Goal: Transaction & Acquisition: Purchase product/service

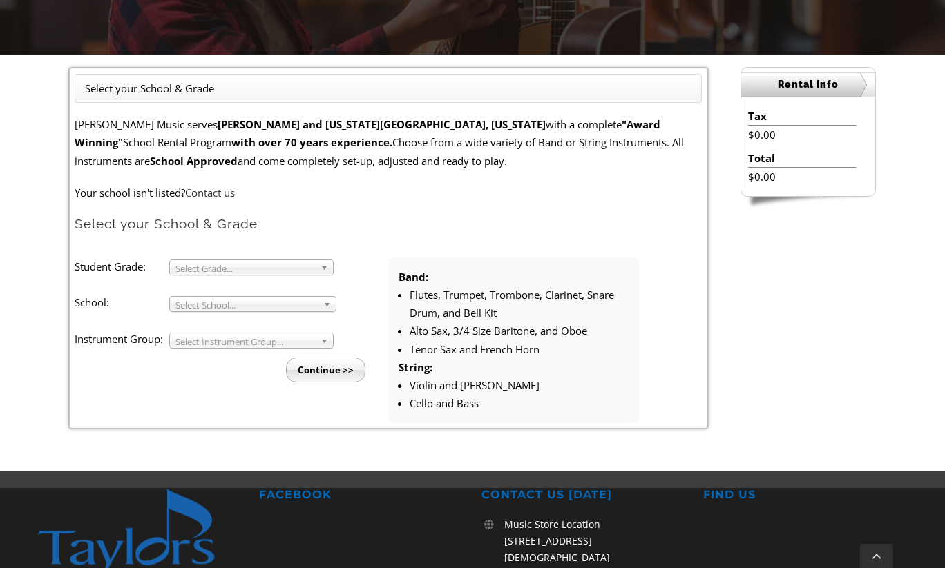
scroll to position [318, 0]
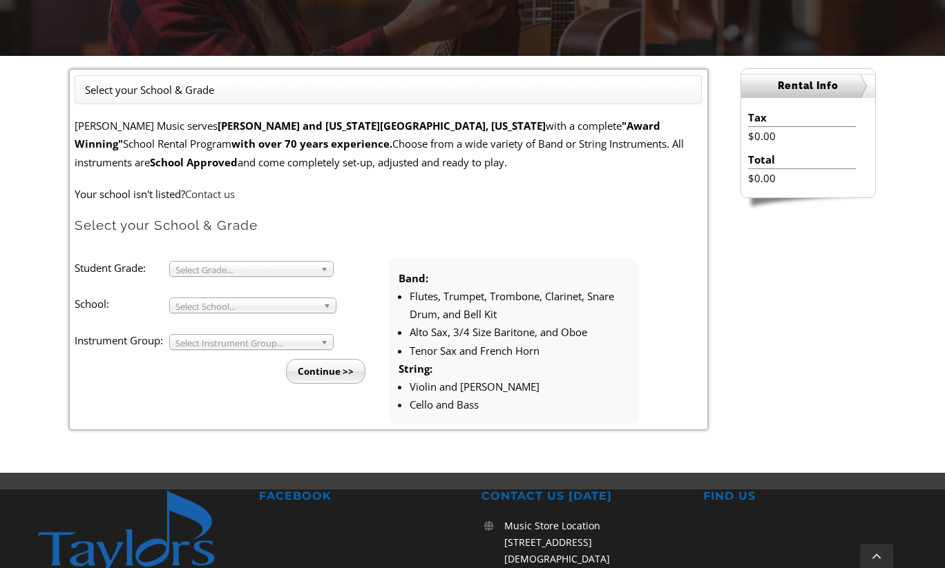
click at [283, 284] on li "Student Grade: 3 4 5 6 7 8 9 10 11 12 Select Grade... School: Arcola Middle Arr…" at bounding box center [232, 321] width 314 height 125
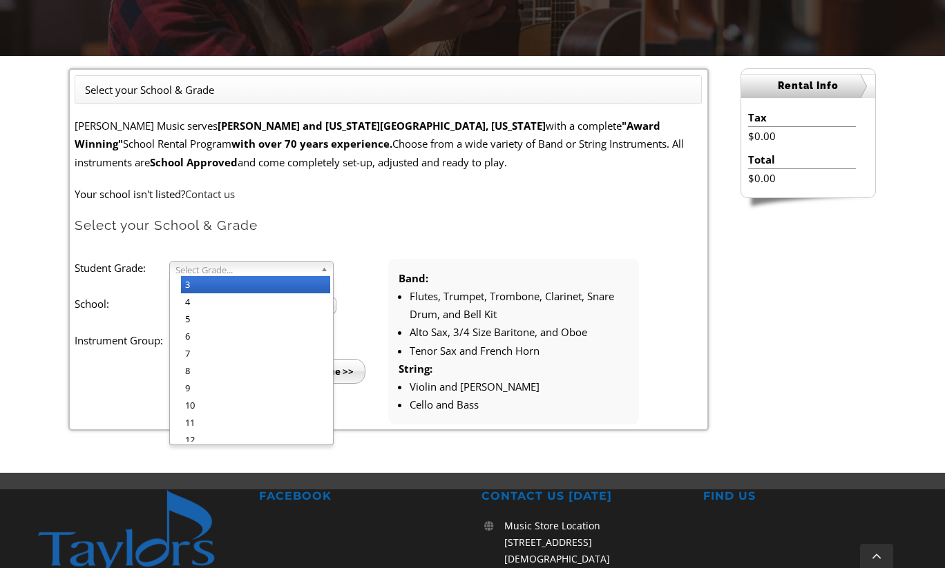
click at [285, 275] on span "Select Grade..." at bounding box center [244, 270] width 139 height 17
click at [281, 291] on li "3" at bounding box center [255, 284] width 149 height 17
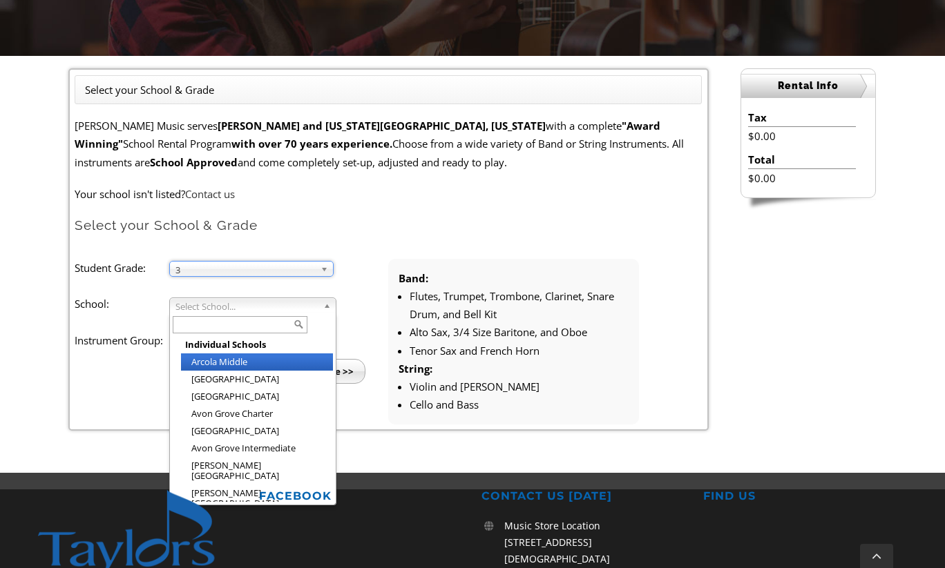
click at [278, 307] on span "Select School..." at bounding box center [246, 306] width 142 height 17
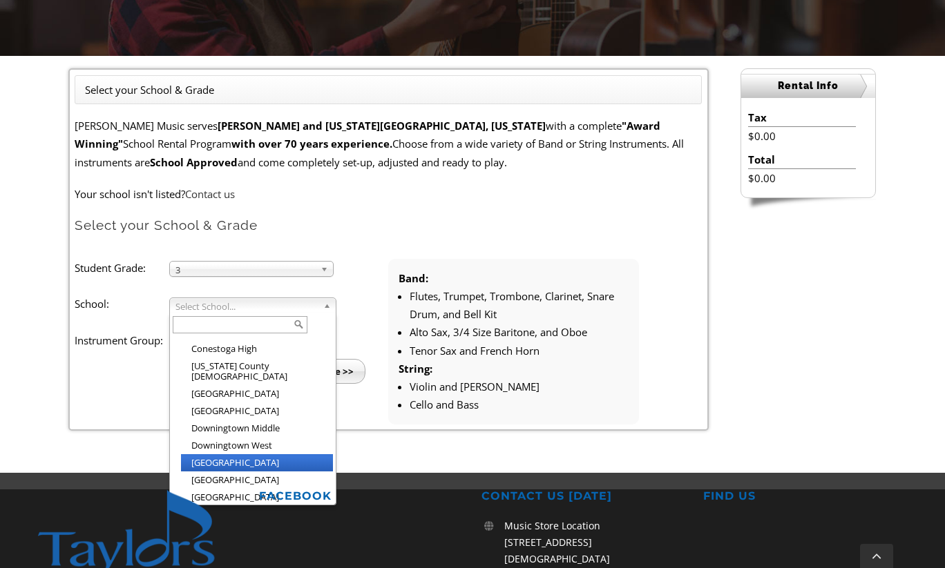
scroll to position [501, 0]
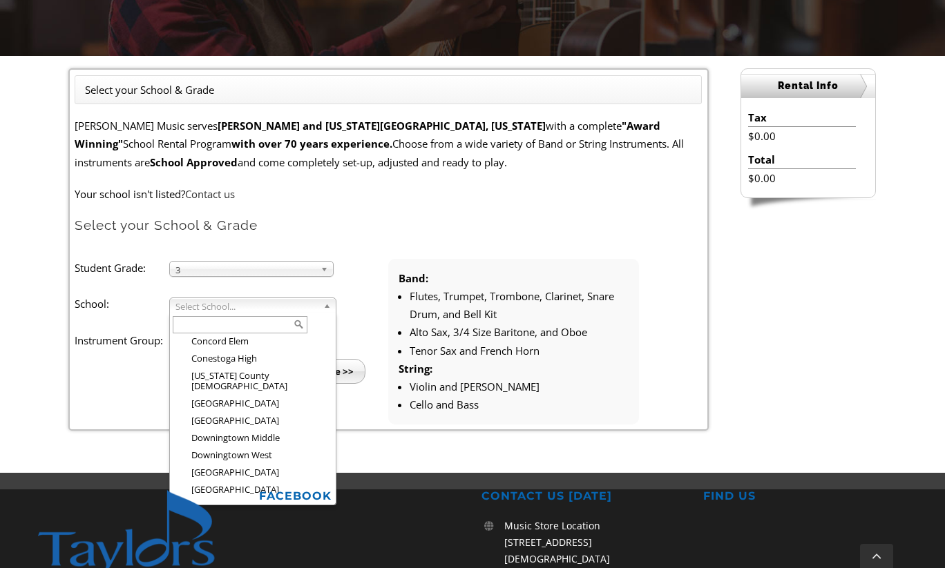
click at [257, 323] on input "text" at bounding box center [240, 324] width 135 height 17
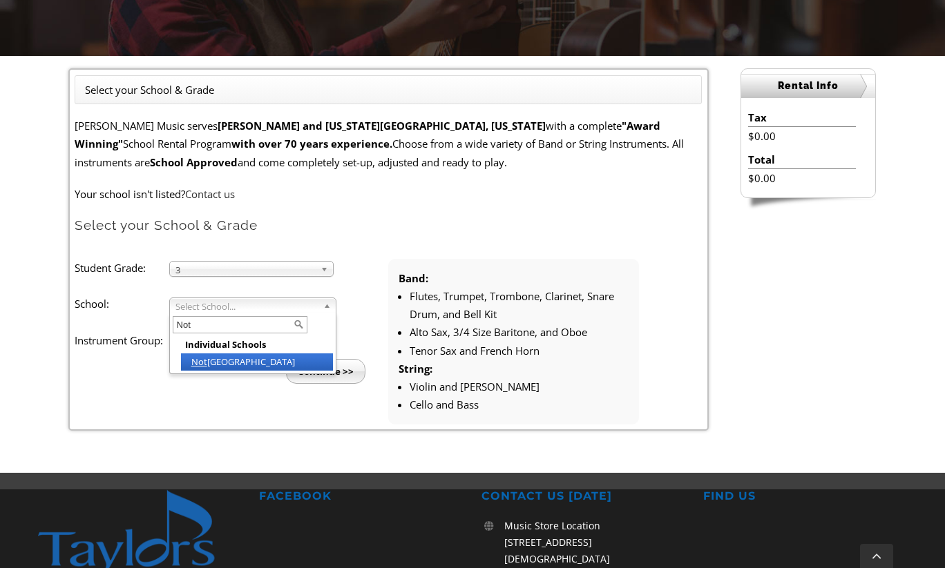
type input "Not"
click at [253, 364] on li "Not tingham Elementary" at bounding box center [257, 362] width 152 height 17
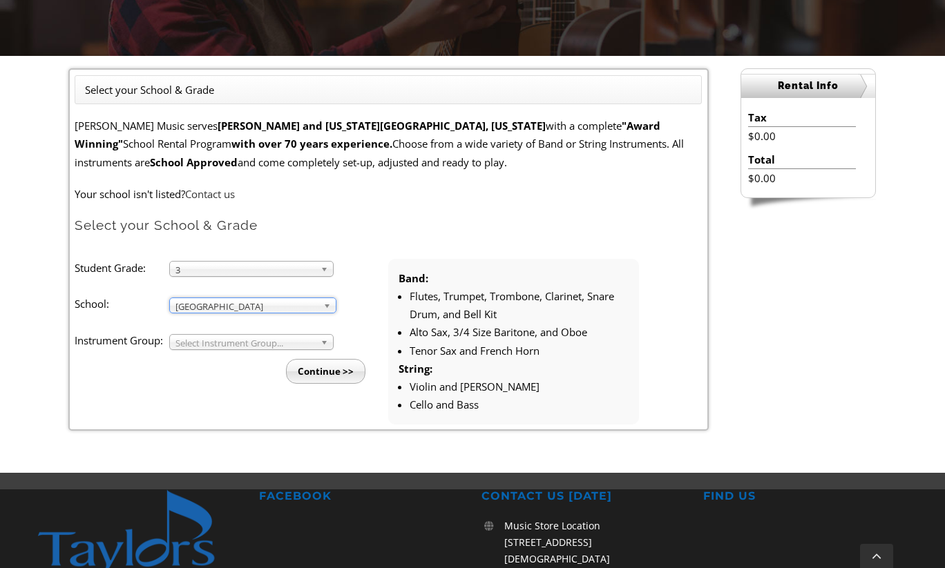
click at [276, 338] on span "Select Instrument Group..." at bounding box center [244, 343] width 139 height 17
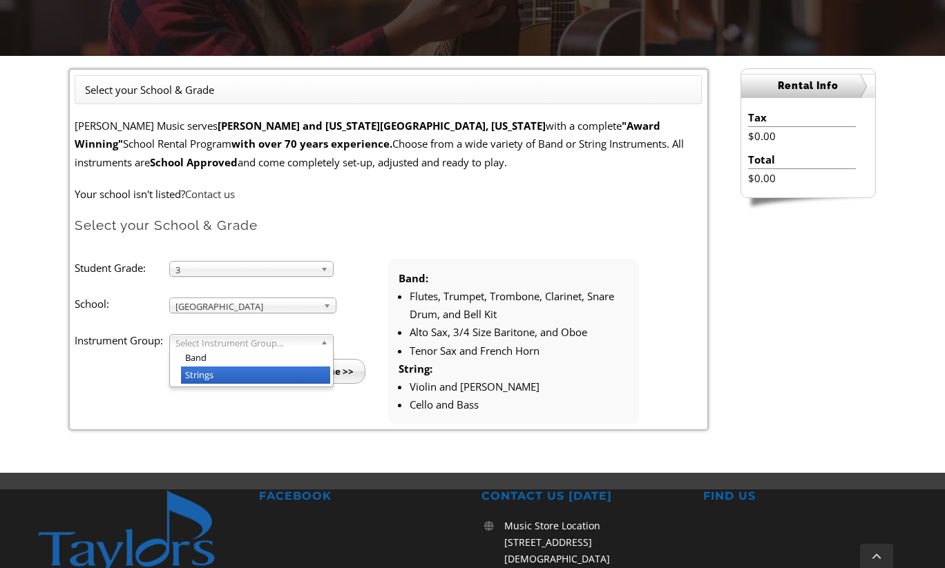
click at [276, 372] on li "Strings" at bounding box center [255, 375] width 149 height 17
click at [330, 370] on input "Continue >>" at bounding box center [325, 371] width 79 height 25
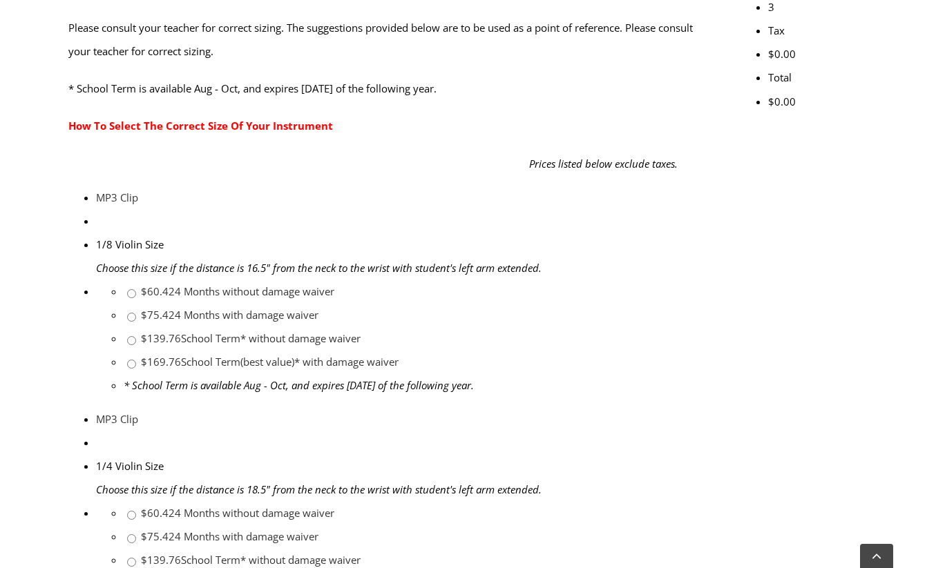
scroll to position [565, 0]
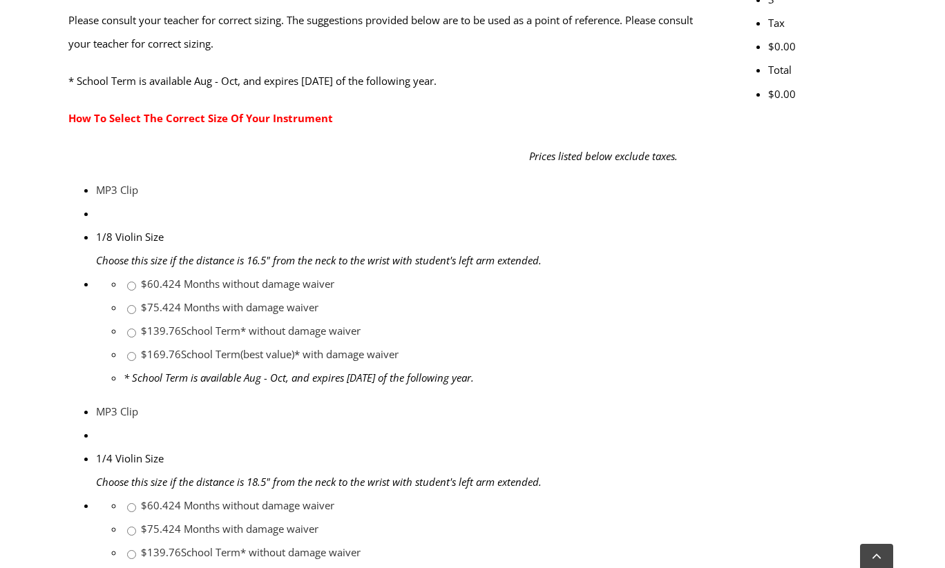
click at [398, 568] on link "$169.76 School Term(best value)* with damage waiver" at bounding box center [270, 576] width 258 height 14
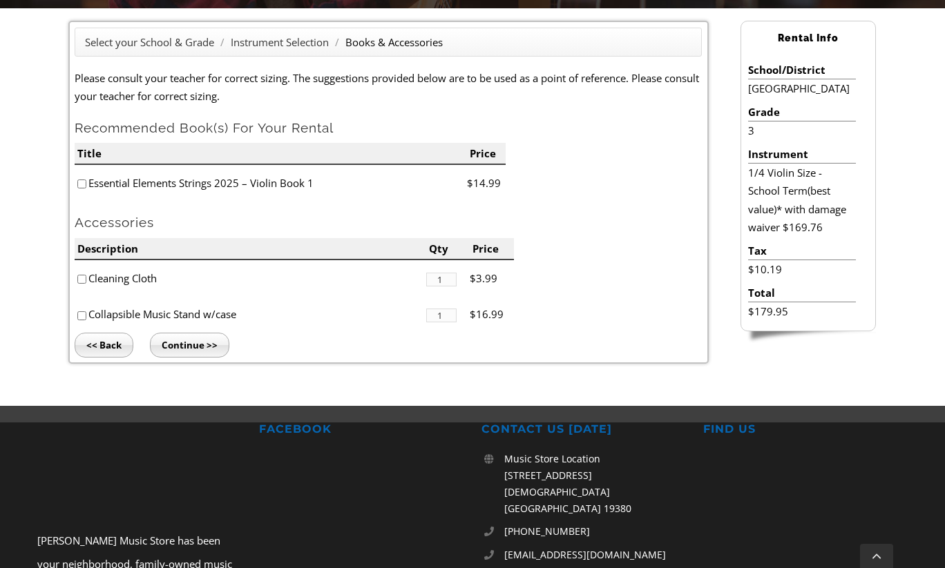
scroll to position [358, 0]
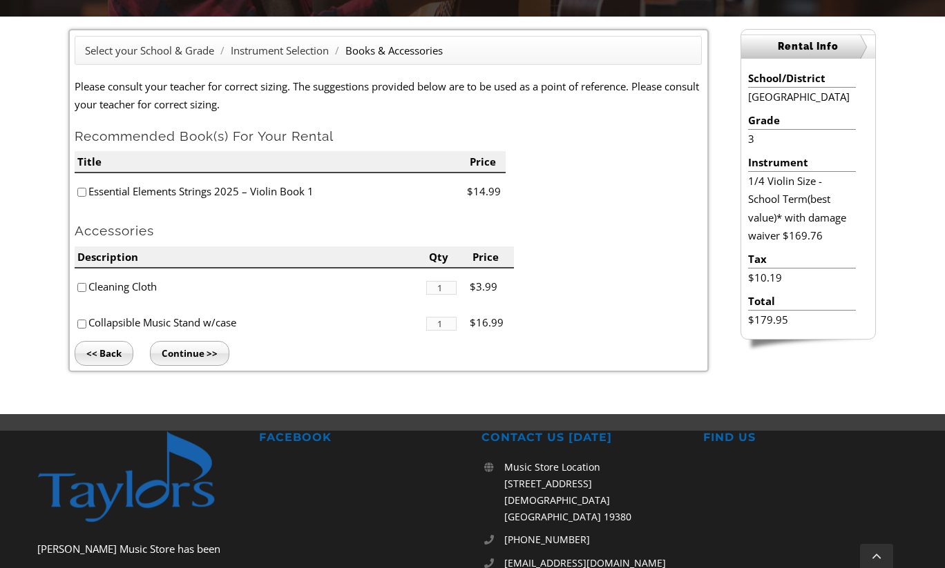
click at [84, 191] on input"] "checkbox" at bounding box center [81, 192] width 9 height 9
checkbox input"] "true"
click at [84, 291] on input"] "checkbox" at bounding box center [81, 287] width 9 height 9
checkbox input"] "true"
click at [198, 362] on input "Continue >>" at bounding box center [189, 353] width 79 height 25
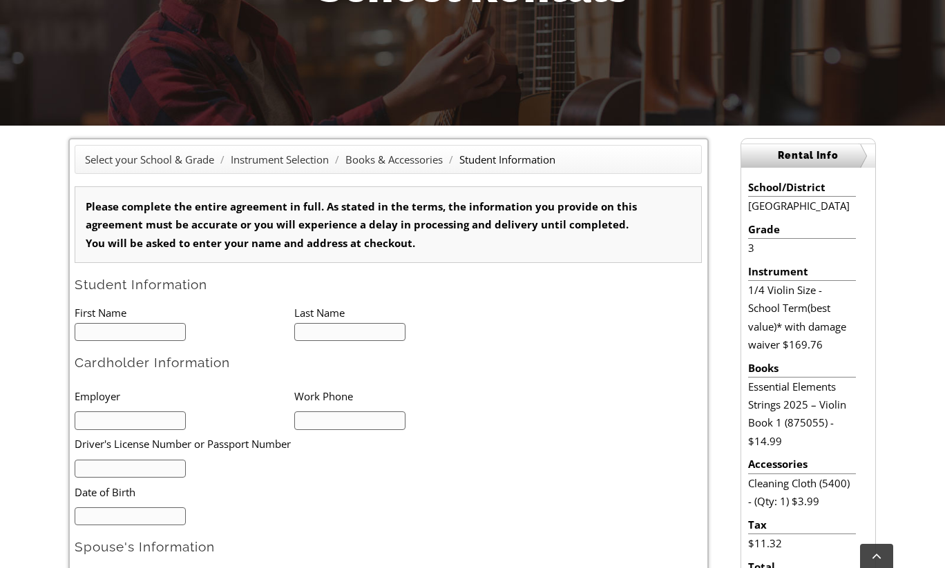
scroll to position [258, 0]
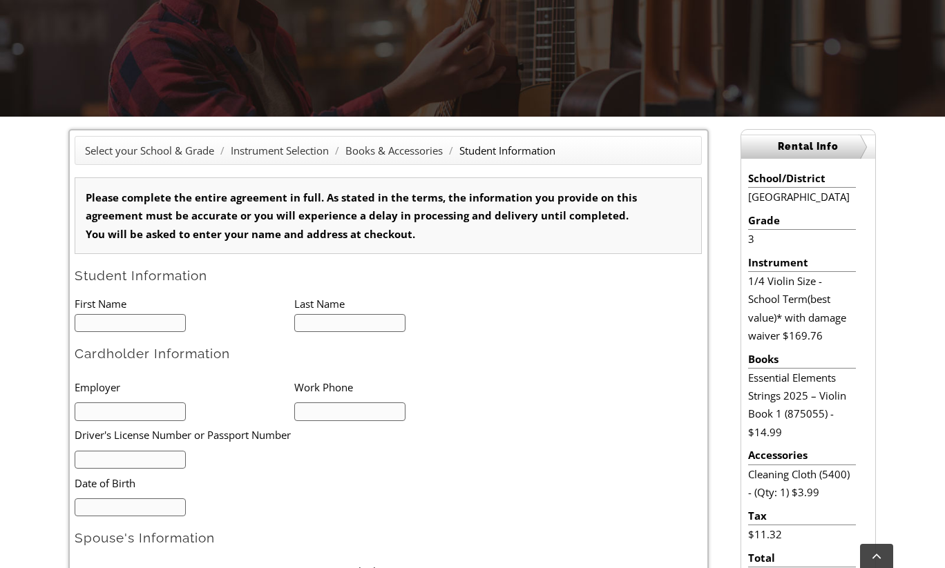
click at [175, 323] on input "text" at bounding box center [130, 323] width 111 height 19
type input "1"
type input "Elsy"
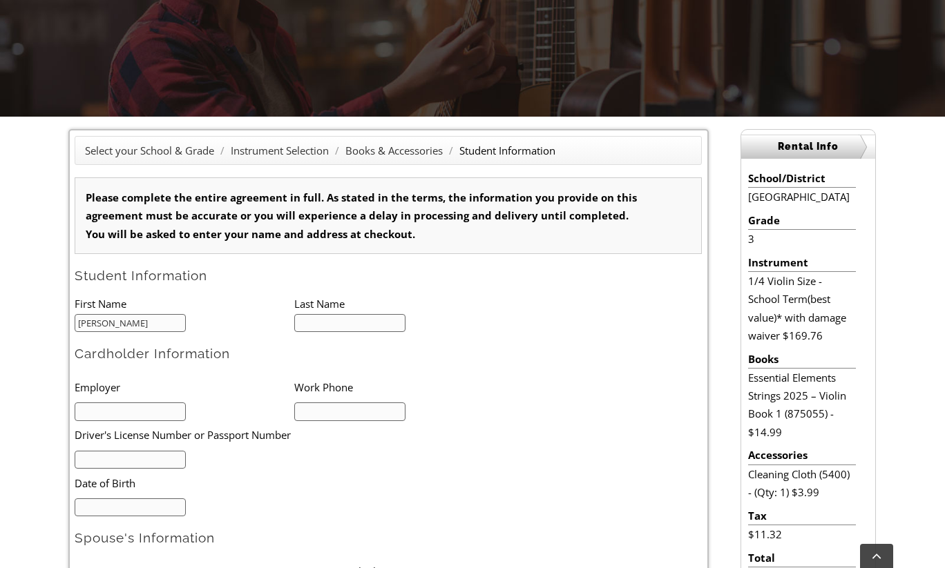
click at [361, 320] on input "text" at bounding box center [349, 323] width 111 height 19
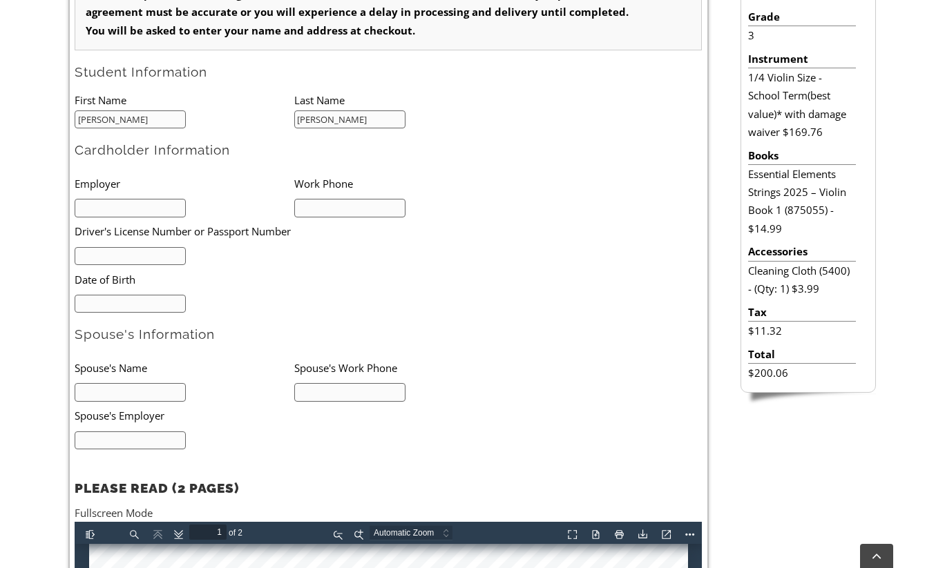
scroll to position [468, 0]
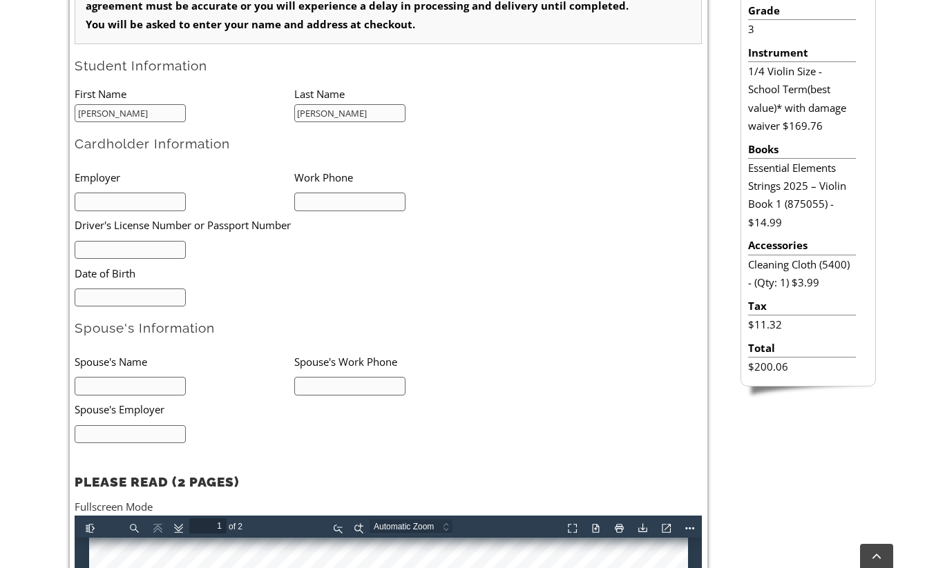
type input "Mendez Mendez"
click at [132, 204] on input "text" at bounding box center [130, 202] width 111 height 19
type input "Herr Food"
click at [343, 200] on input "text" at bounding box center [349, 202] width 111 height 19
click at [261, 276] on li "Date of Birth" at bounding box center [272, 273] width 395 height 28
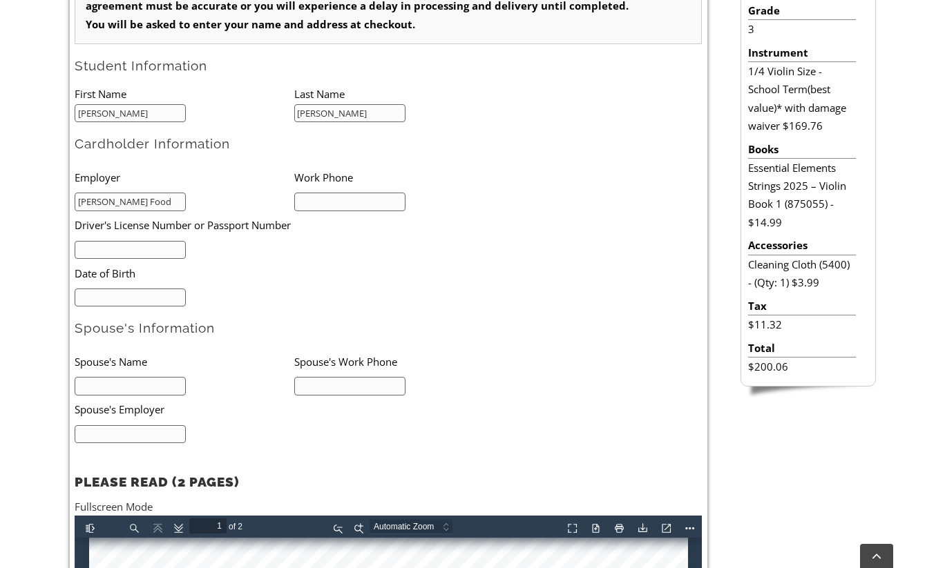
click at [160, 249] on input "text" at bounding box center [130, 250] width 111 height 19
type input "4"
click at [88, 250] on input "34381192" at bounding box center [130, 250] width 111 height 19
click at [104, 247] on input "34381192" at bounding box center [130, 250] width 111 height 19
type input "34381192"
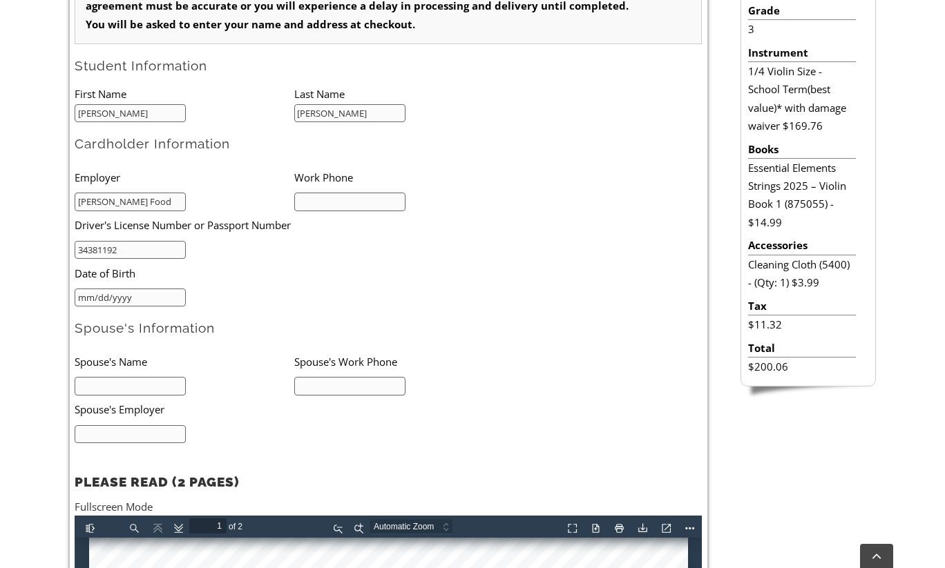
click at [144, 305] on input "mm/dd/yyyy" at bounding box center [130, 298] width 111 height 19
type input "06/13/2004"
click at [317, 207] on input "text" at bounding box center [349, 202] width 111 height 19
type input "6109326400"
click at [323, 287] on ul "Employer Work Phone Herr Food 6109326400 Driver's License Number or Passport Nu…" at bounding box center [294, 235] width 439 height 144
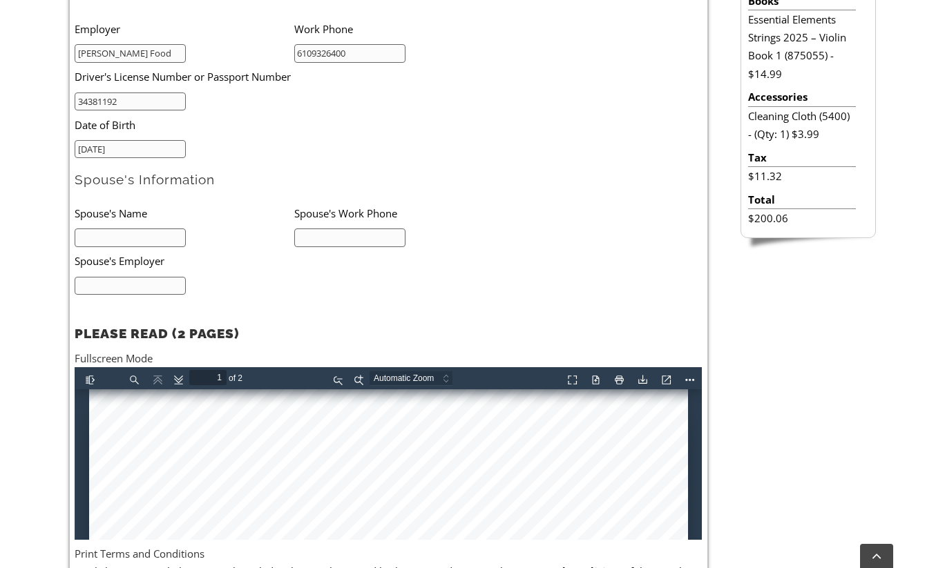
scroll to position [622, 0]
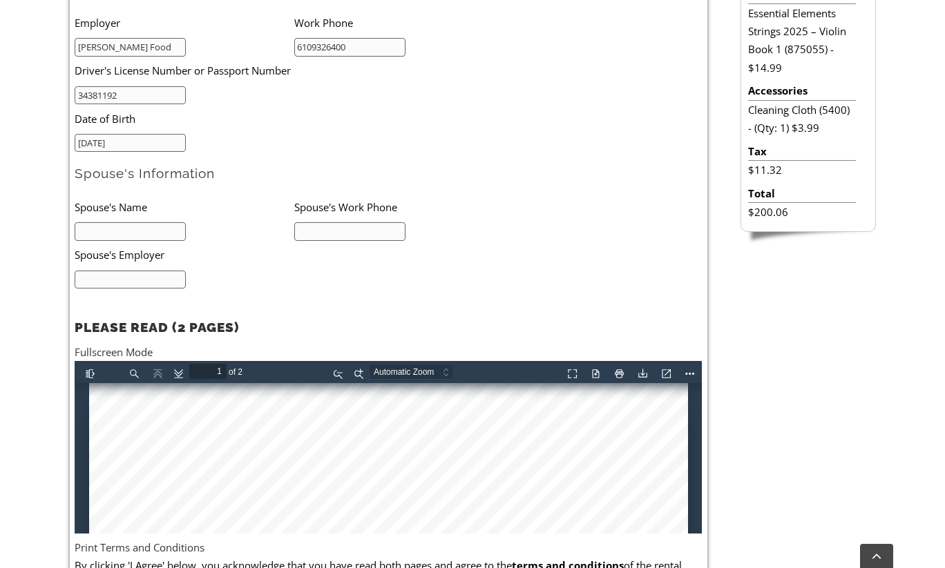
click at [162, 228] on input "text" at bounding box center [130, 231] width 111 height 19
click at [336, 171] on h2 "Spouse's Information" at bounding box center [388, 173] width 627 height 17
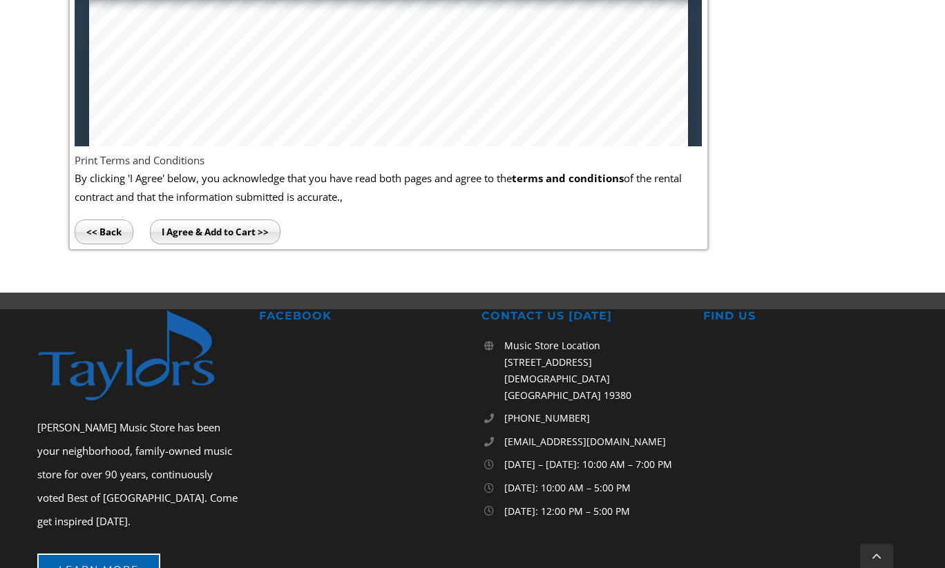
scroll to position [1010, 0]
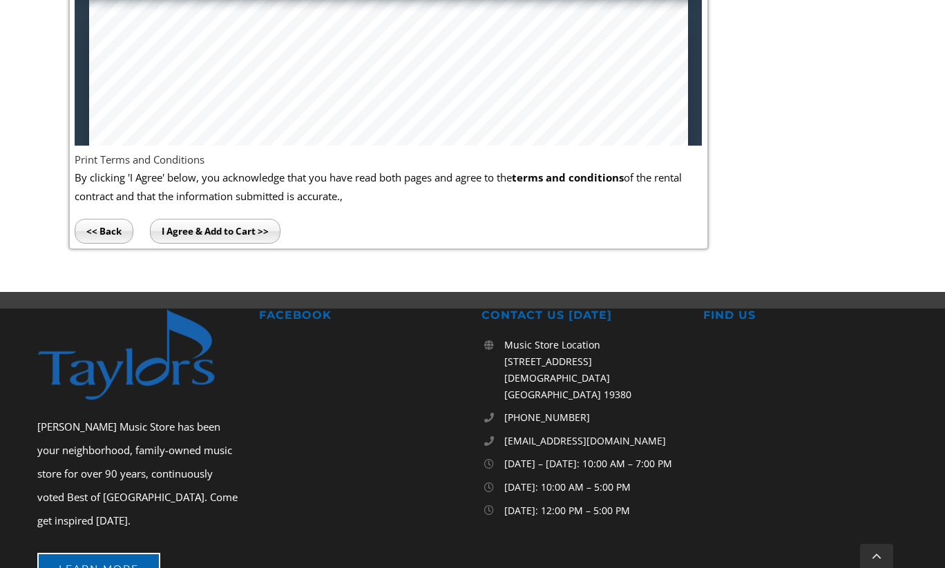
click at [186, 236] on input "I Agree & Add to Cart >>" at bounding box center [215, 231] width 131 height 25
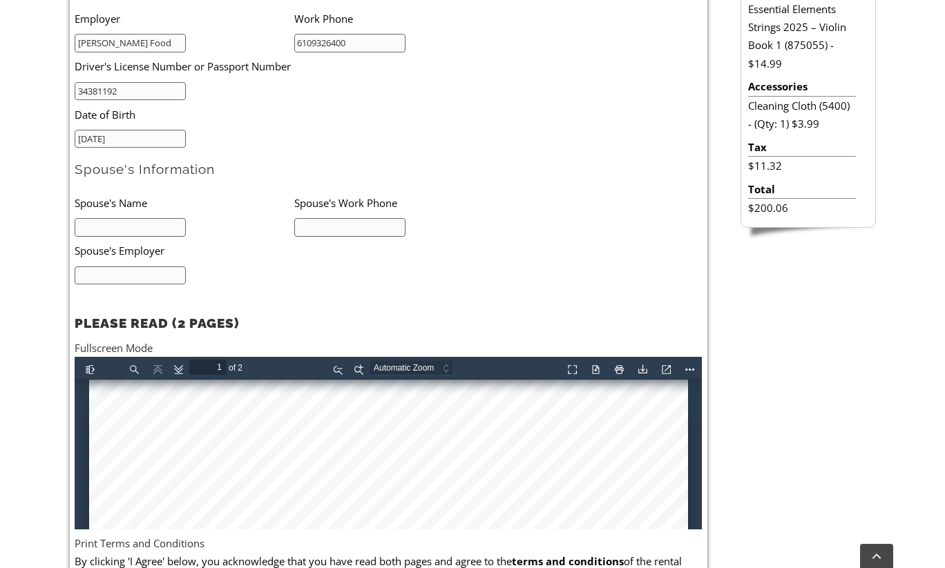
scroll to position [629, 0]
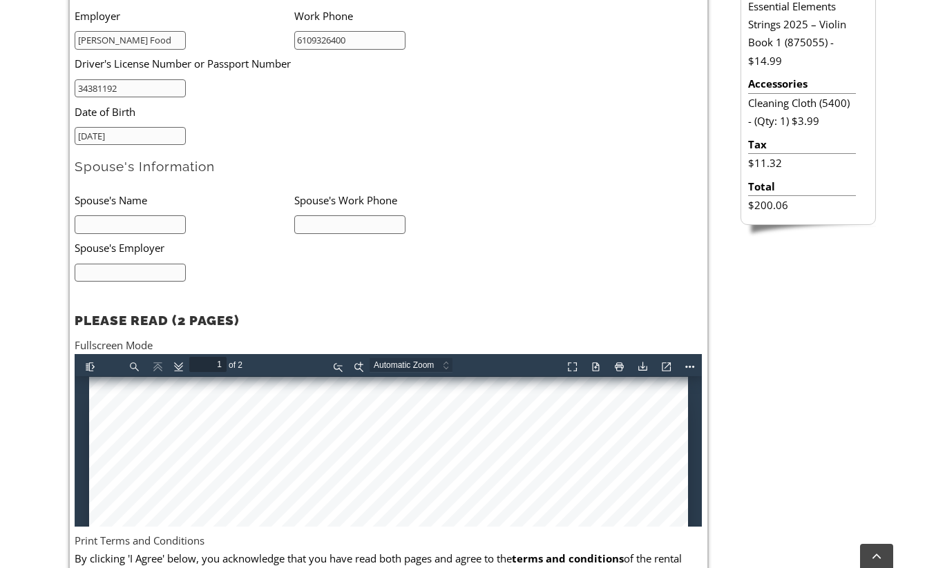
click at [165, 222] on input "text" at bounding box center [130, 224] width 111 height 19
type input "no spouse"
click at [143, 267] on input "text" at bounding box center [130, 273] width 111 height 19
click at [319, 229] on input "text" at bounding box center [349, 224] width 111 height 19
type input "no spouse"
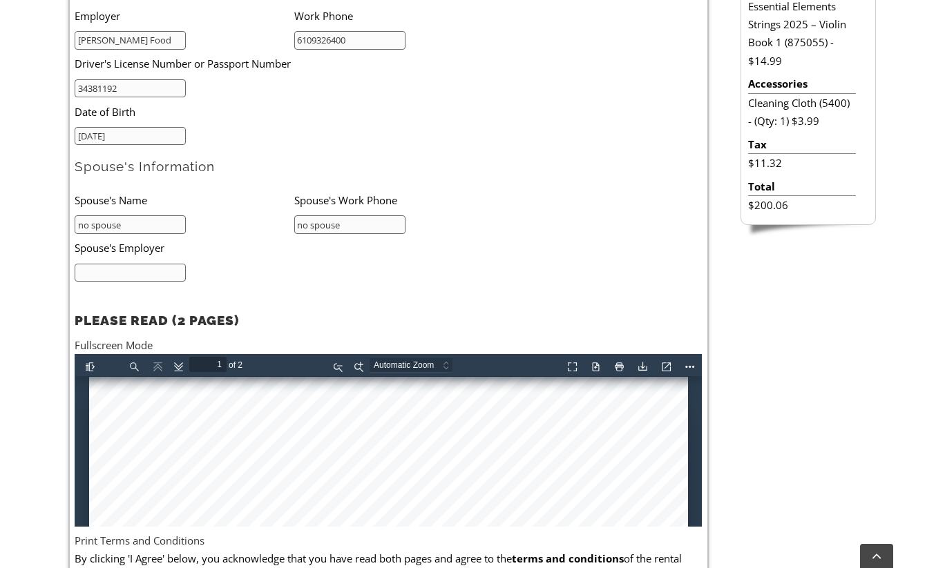
click at [152, 272] on input "text" at bounding box center [130, 273] width 111 height 19
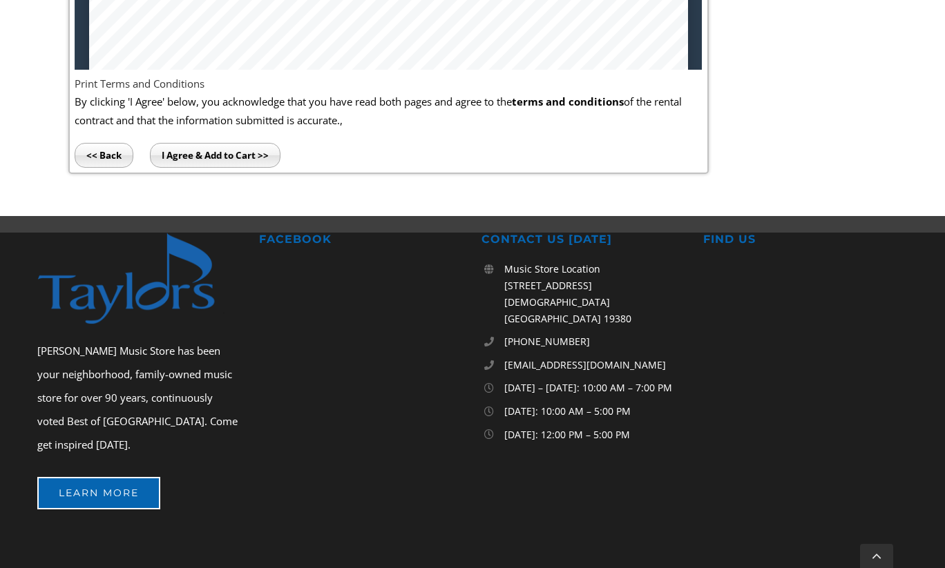
scroll to position [1048, 0]
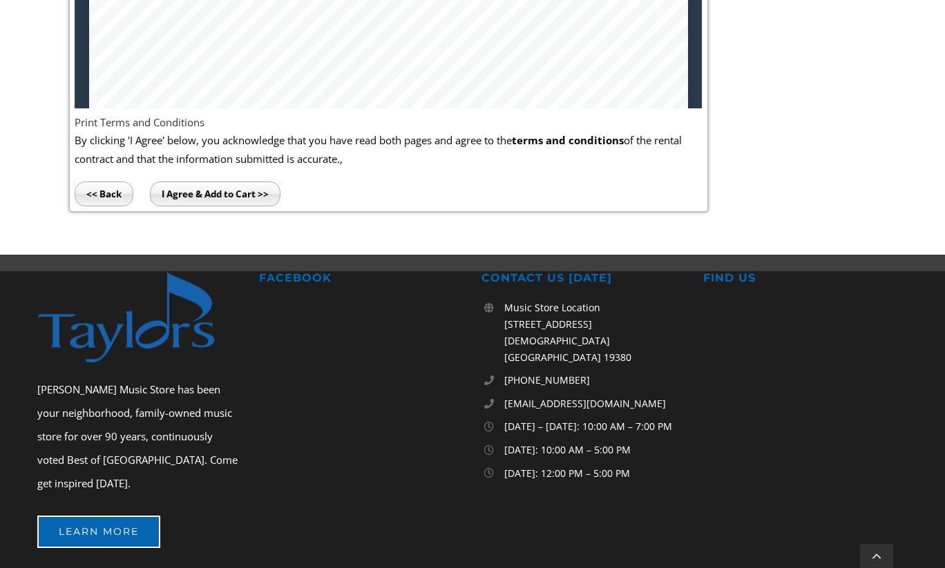
type input "no spouse"
click at [237, 195] on input "I Agree & Add to Cart >>" at bounding box center [215, 194] width 131 height 25
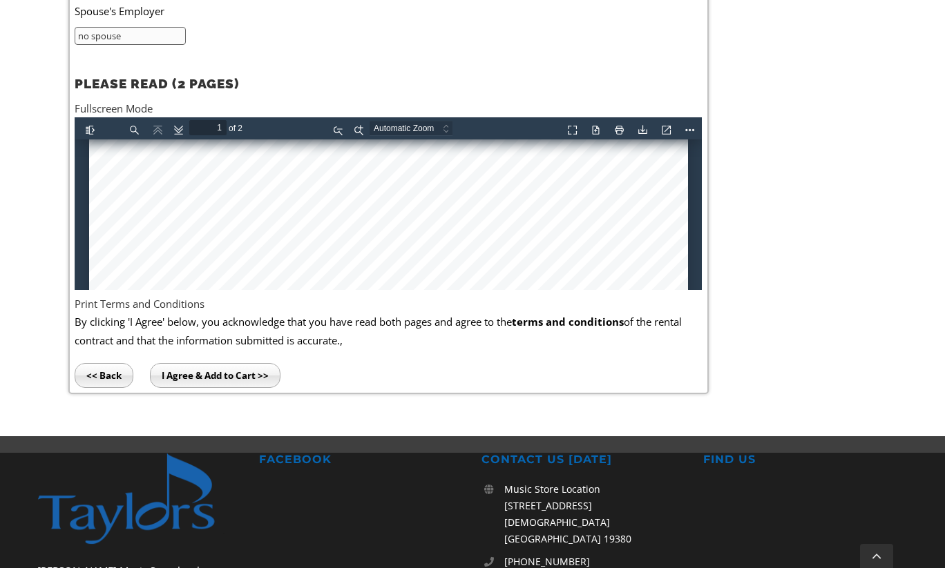
scroll to position [682, 0]
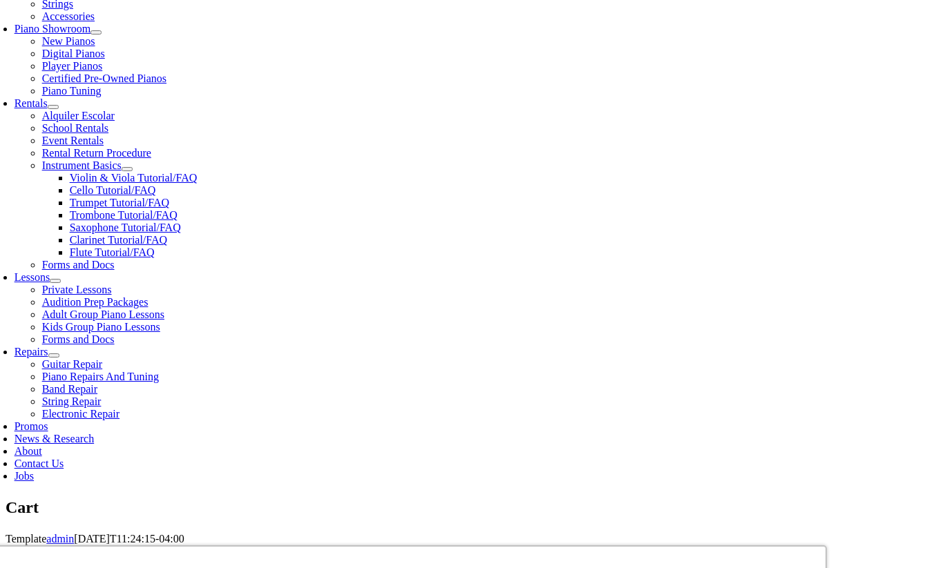
scroll to position [403, 0]
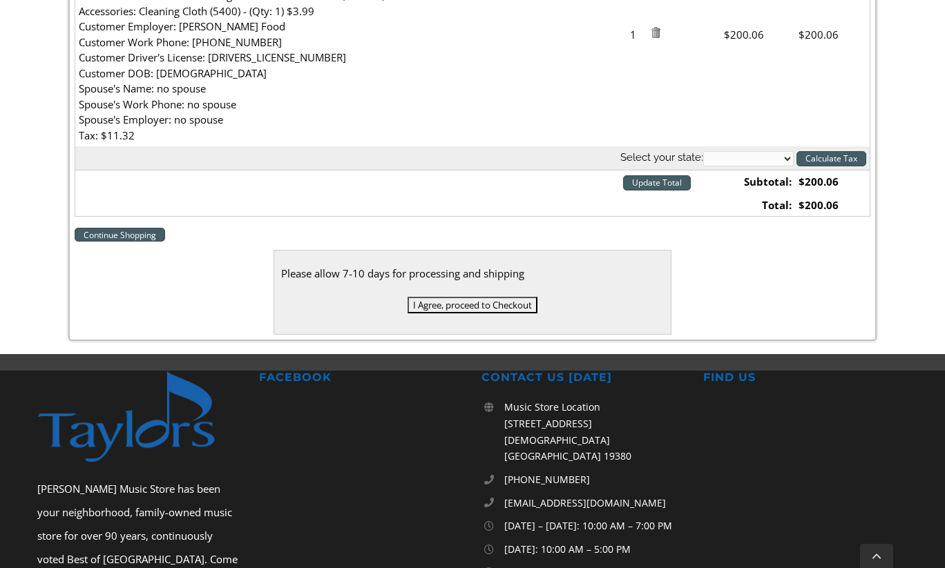
scroll to position [537, 0]
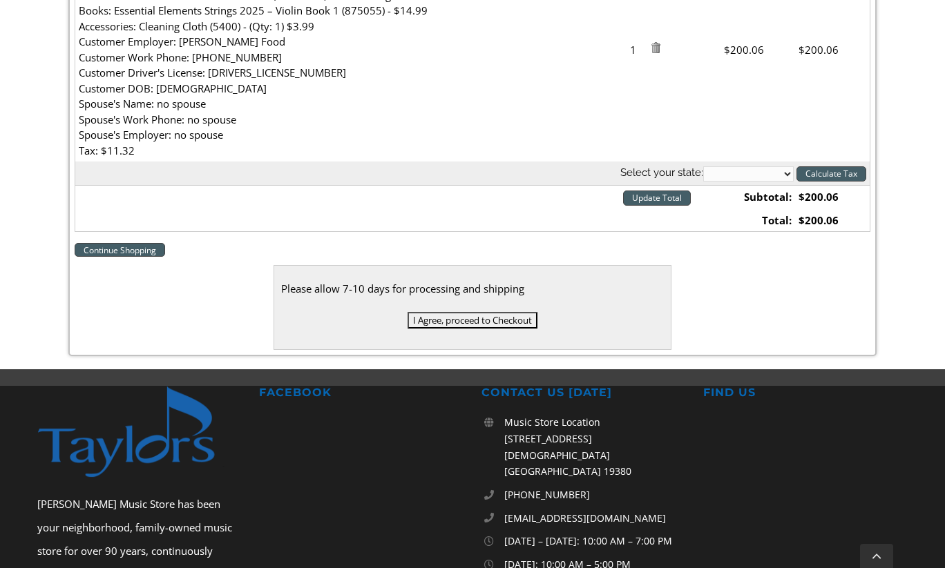
click at [738, 177] on select "Alabama Alaska Arizona Arkansas California Colorado Connecticut Delaware D. C. …" at bounding box center [748, 173] width 90 height 15
select select "PA"
click at [703, 166] on select "Alabama Alaska Arizona Arkansas California Colorado Connecticut Delaware D. C. …" at bounding box center [748, 173] width 90 height 15
click at [665, 201] on input "Update Total" at bounding box center [657, 198] width 68 height 15
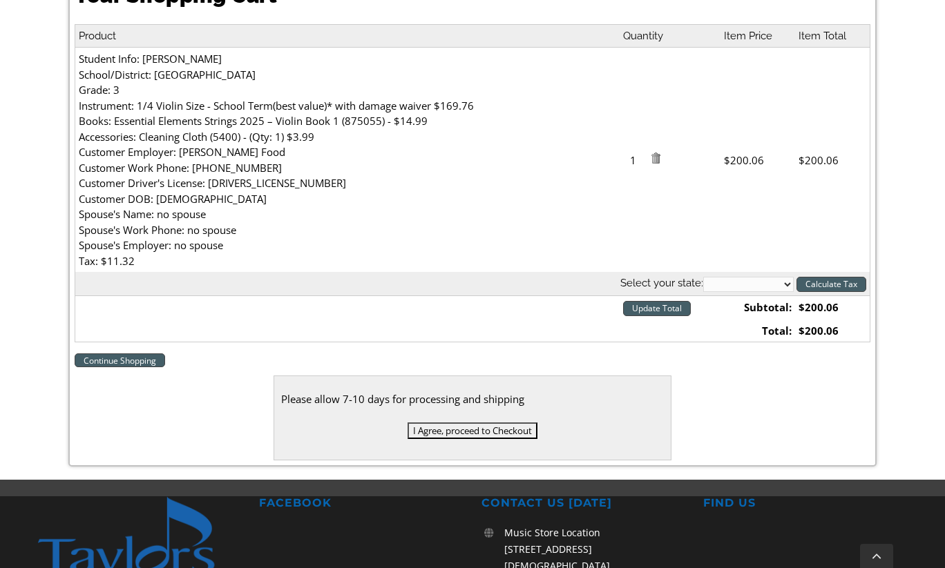
scroll to position [435, 0]
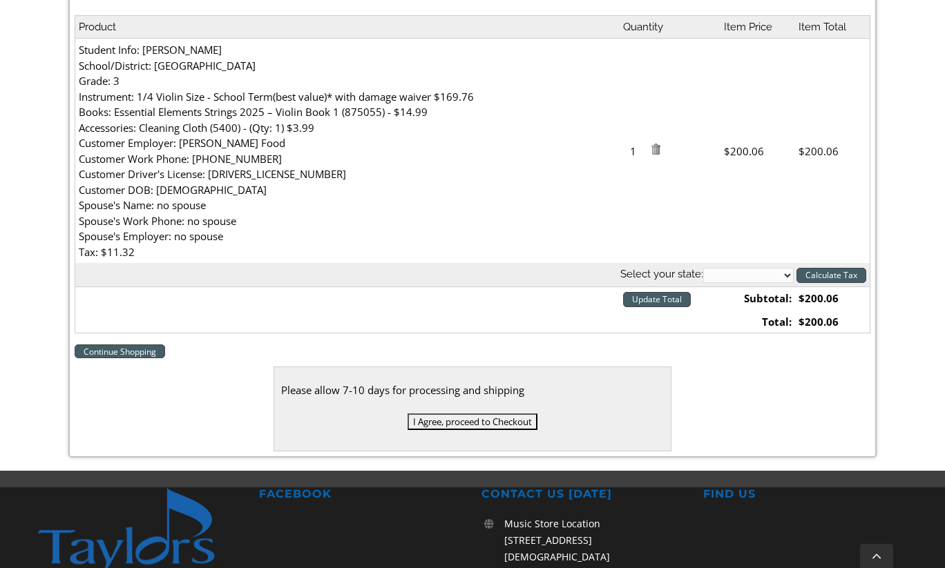
click at [452, 418] on input "I Agree, proceed to Checkout" at bounding box center [472, 422] width 130 height 17
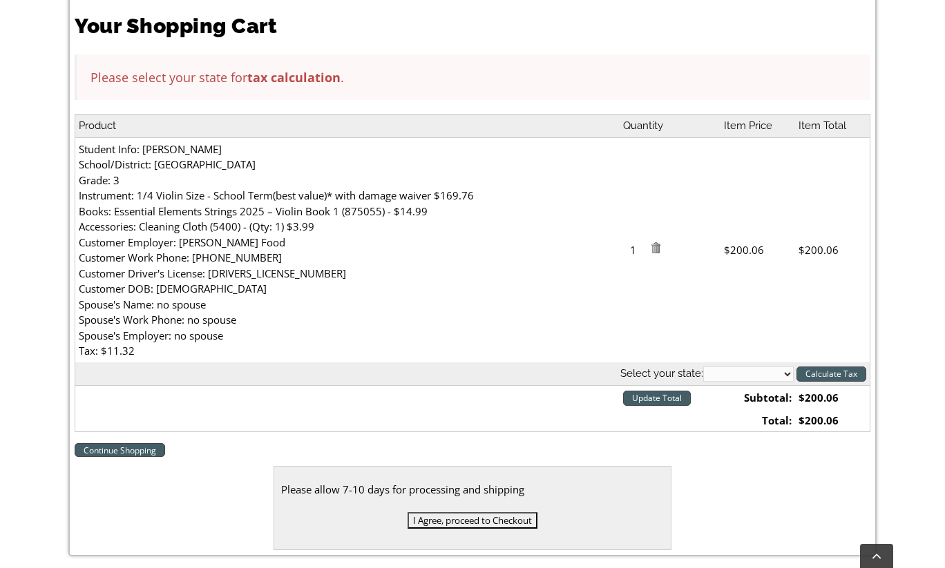
scroll to position [405, 0]
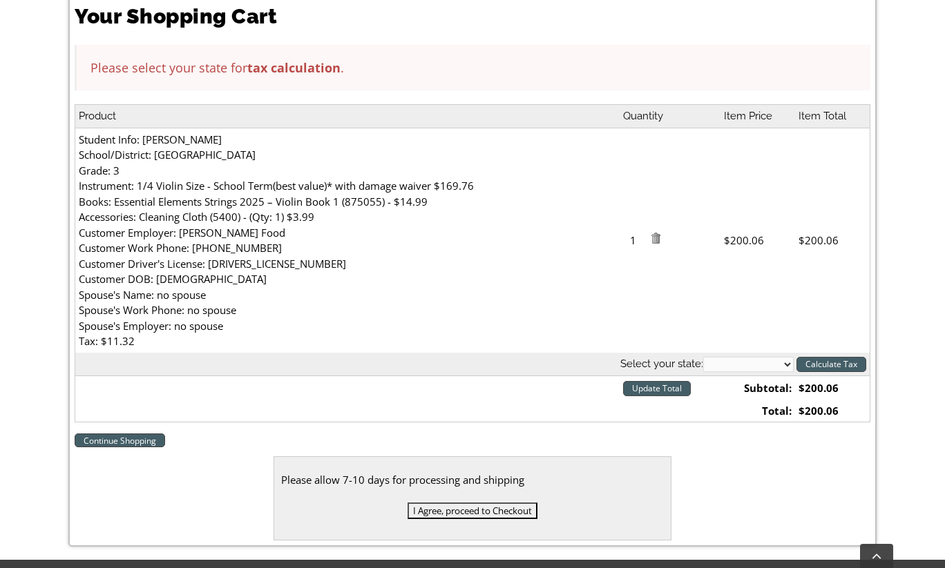
click at [753, 366] on select "[US_STATE] [US_STATE] [US_STATE] [US_STATE] [US_STATE] [US_STATE] [US_STATE] [U…" at bounding box center [748, 364] width 90 height 15
select select "PA"
click at [703, 357] on select "[US_STATE] [US_STATE] [US_STATE] [US_STATE] [US_STATE] [US_STATE] [US_STATE] [U…" at bounding box center [748, 364] width 90 height 15
click at [808, 365] on input "Calculate Tax" at bounding box center [831, 364] width 70 height 15
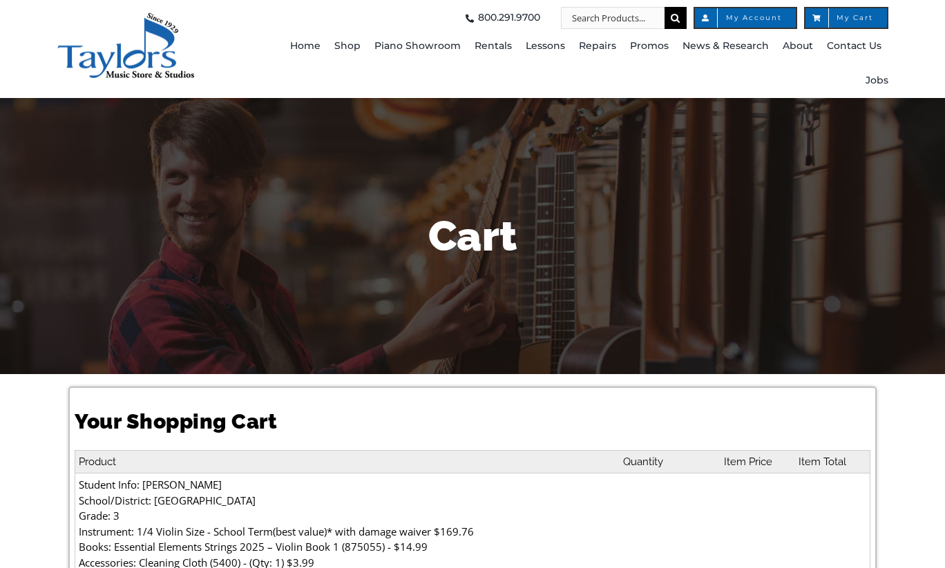
select select "PA"
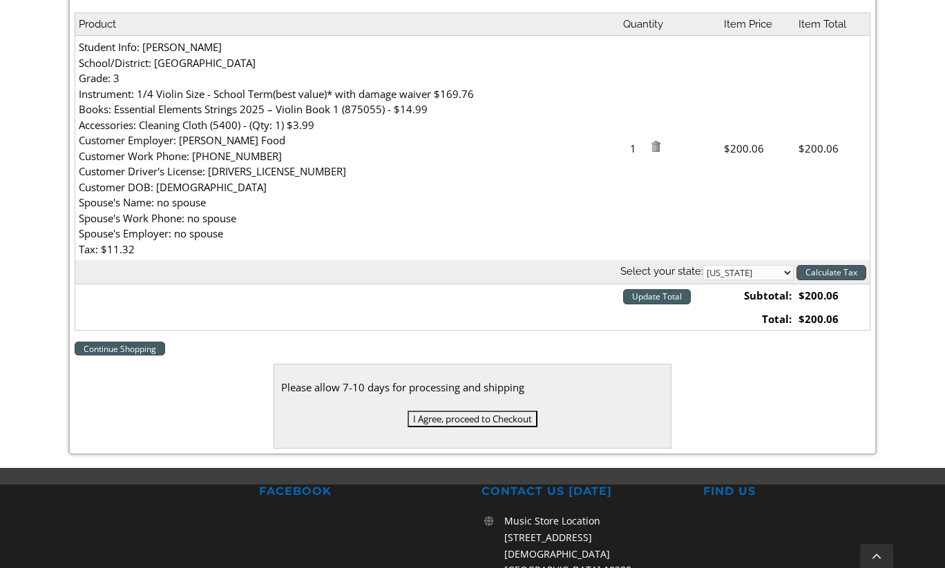
scroll to position [455, 0]
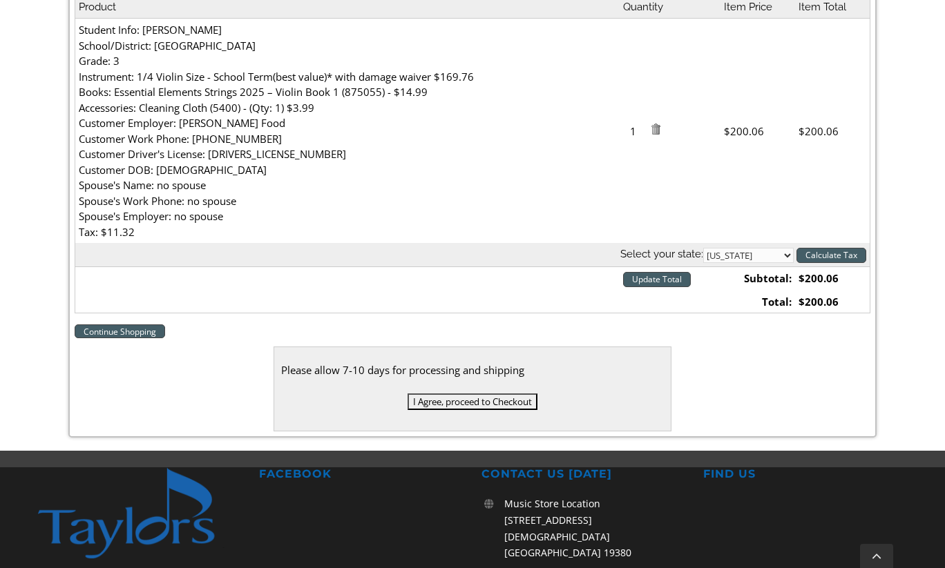
click at [463, 404] on input "I Agree, proceed to Checkout" at bounding box center [472, 402] width 130 height 17
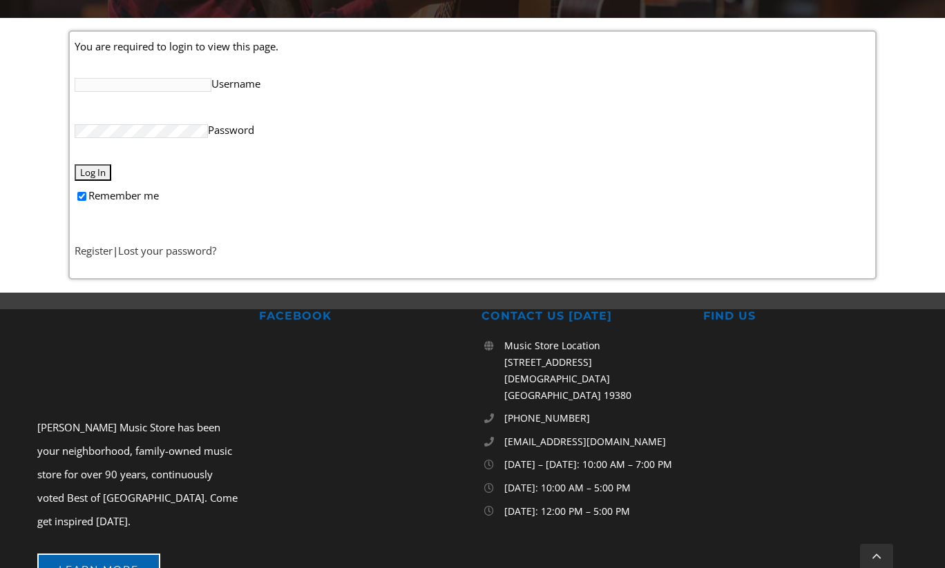
scroll to position [385, 0]
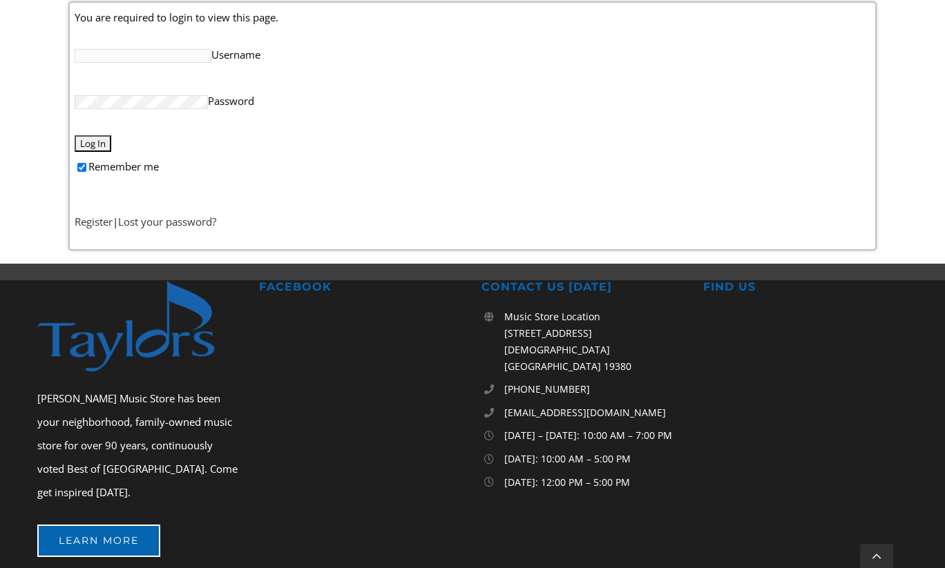
click at [179, 57] on input "Username" at bounding box center [143, 56] width 137 height 14
type input "J"
click at [103, 218] on link "Register" at bounding box center [94, 222] width 38 height 14
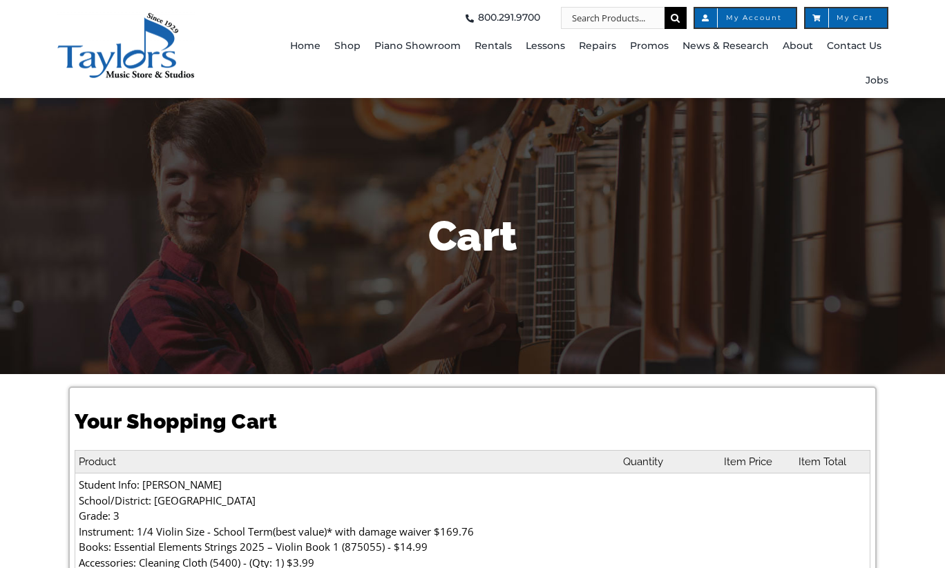
select select "PA"
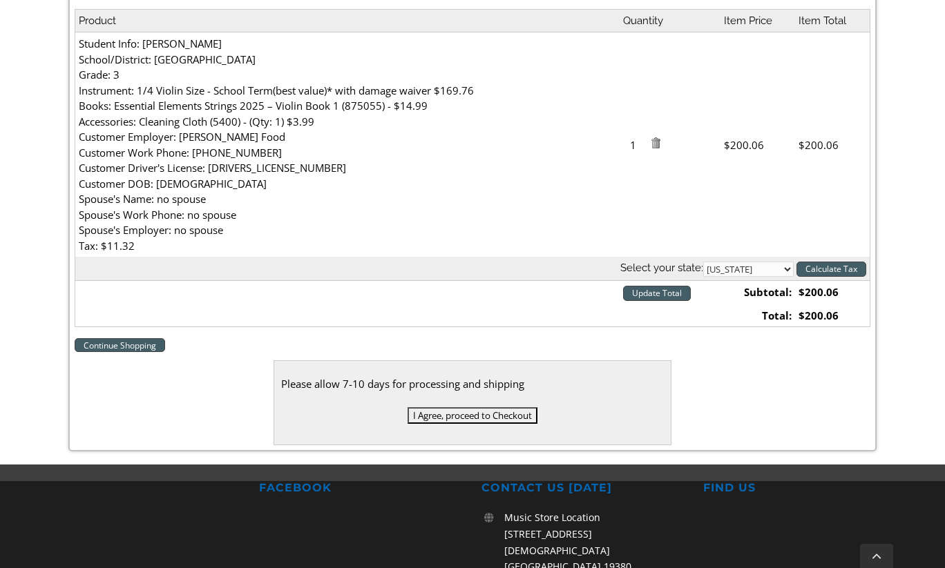
scroll to position [449, 0]
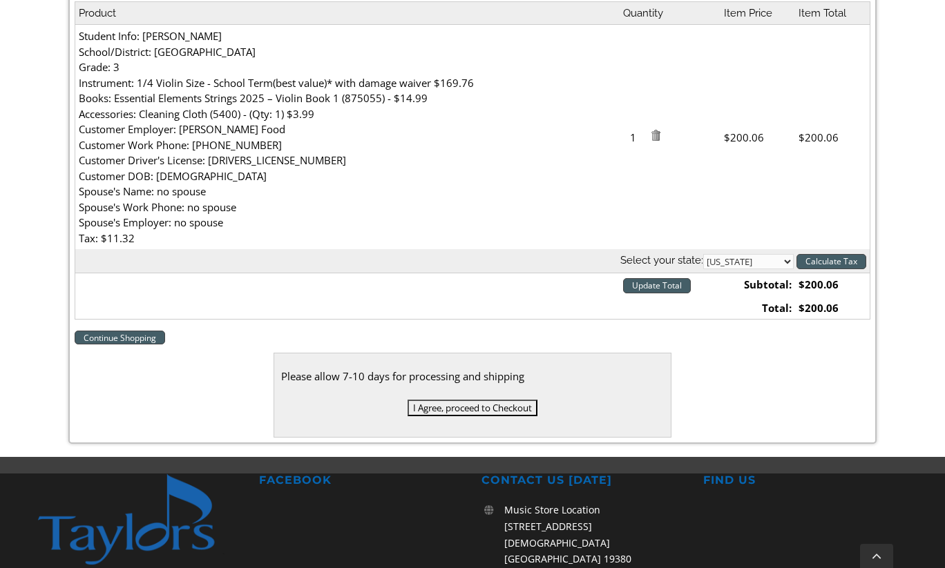
click at [471, 412] on input "I Agree, proceed to Checkout" at bounding box center [472, 408] width 130 height 17
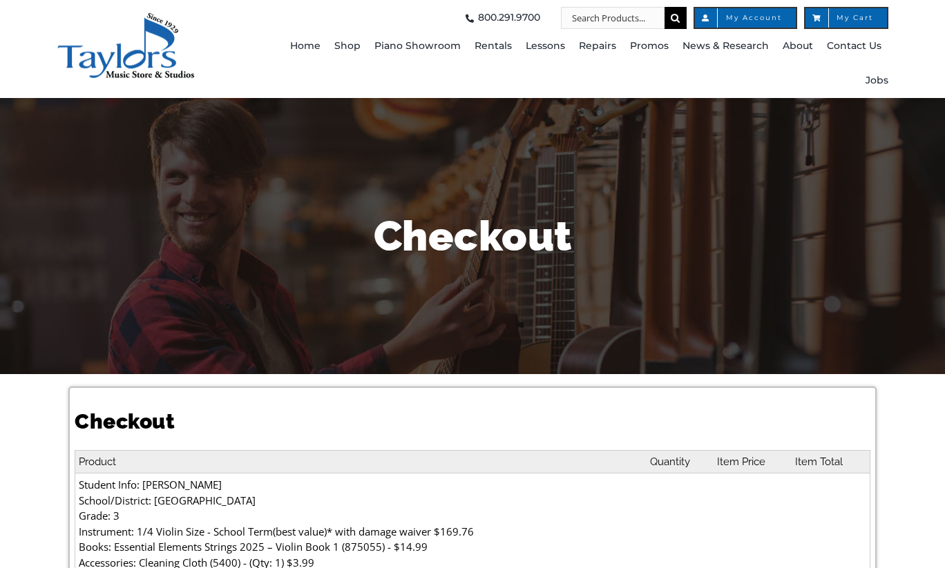
select select
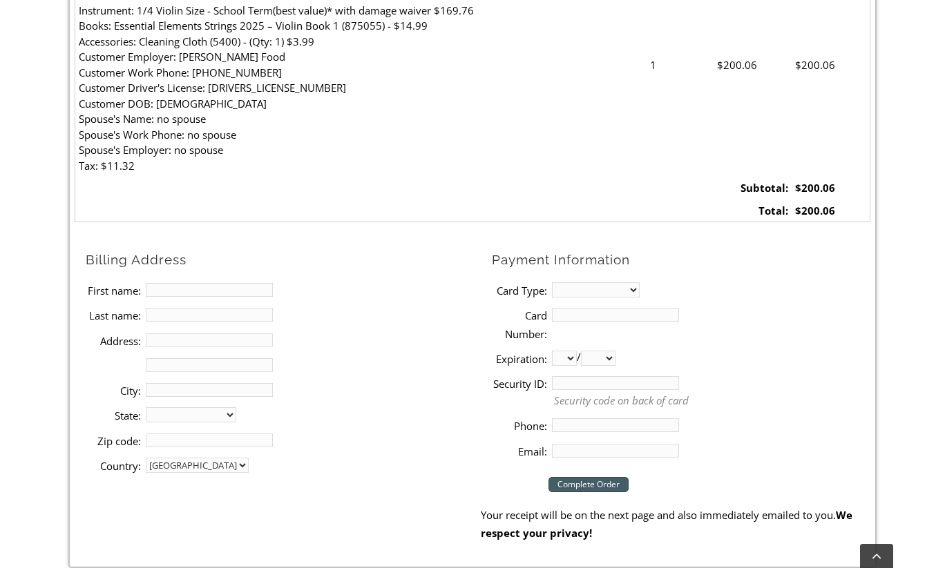
scroll to position [530, 0]
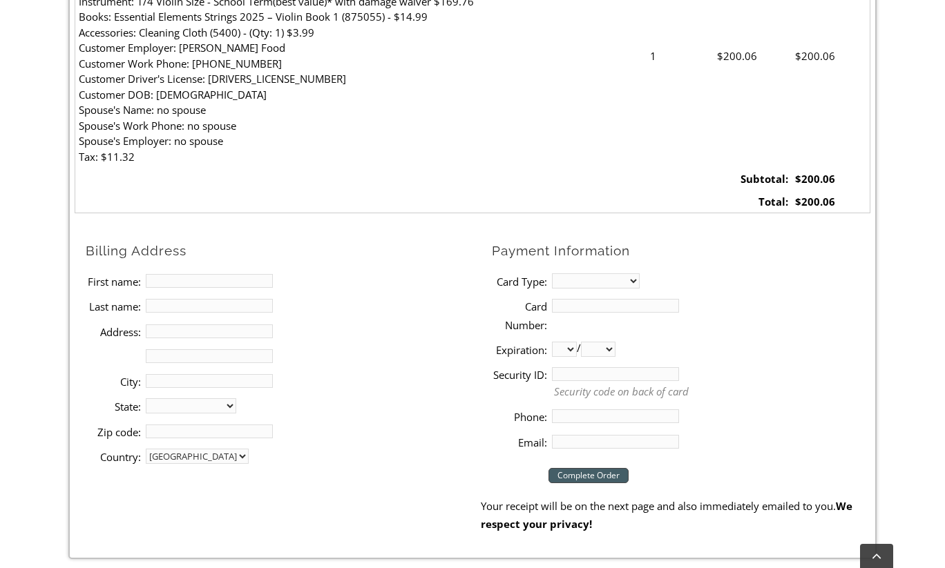
click at [211, 287] on input "First name:" at bounding box center [209, 281] width 127 height 14
type input "[PERSON_NAME]"
type input "[STREET_ADDRESS][PERSON_NAME]"
type input "[GEOGRAPHIC_DATA]"
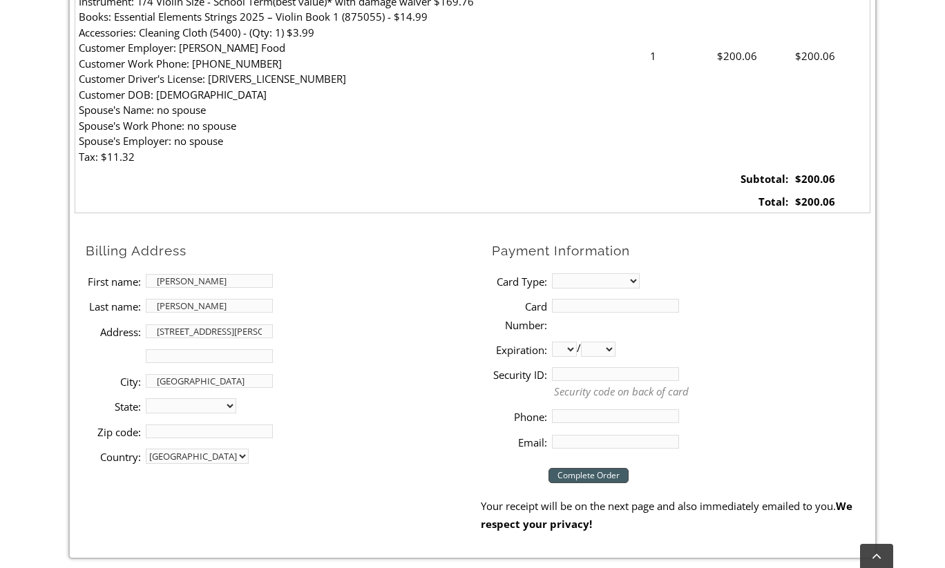
select select "PA"
type input "19363"
type input "3022874010"
type input "[EMAIL_ADDRESS][DOMAIN_NAME]"
click at [575, 278] on select "MasterCard Visa American Express Discover" at bounding box center [596, 280] width 88 height 15
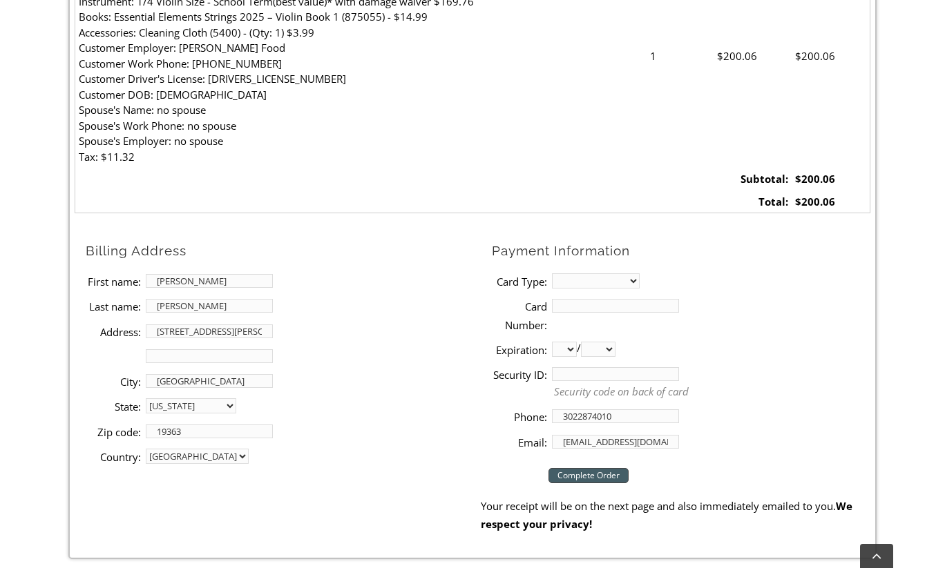
select select "visa"
click at [552, 273] on select "MasterCard Visa American Express Discover" at bounding box center [596, 280] width 88 height 15
click at [603, 303] on input "Card Number:" at bounding box center [615, 306] width 127 height 14
click at [727, 281] on li "Card Type: MasterCard Visa American Express Discover" at bounding box center [681, 281] width 378 height 25
click at [622, 302] on input "Card Number:" at bounding box center [615, 306] width 127 height 14
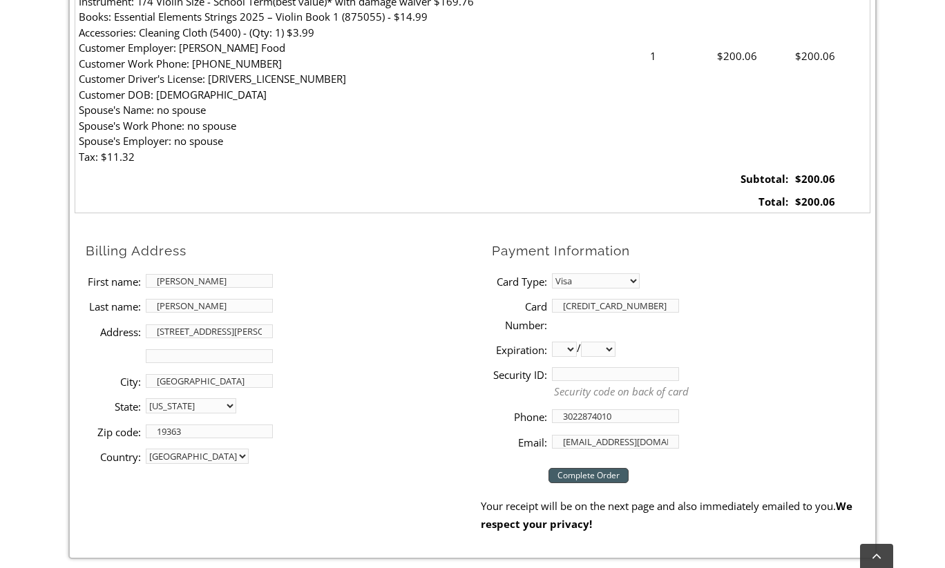
type input "[CREDIT_CARD_NUMBER]"
click at [773, 276] on li "Card Type: MasterCard Visa American Express Discover" at bounding box center [681, 281] width 378 height 25
click at [584, 309] on input "[CREDIT_CARD_NUMBER]" at bounding box center [615, 306] width 127 height 14
click at [605, 309] on input "[CREDIT_CARD_NUMBER]" at bounding box center [615, 306] width 127 height 14
click at [625, 309] on input "[CREDIT_CARD_NUMBER]" at bounding box center [615, 306] width 127 height 14
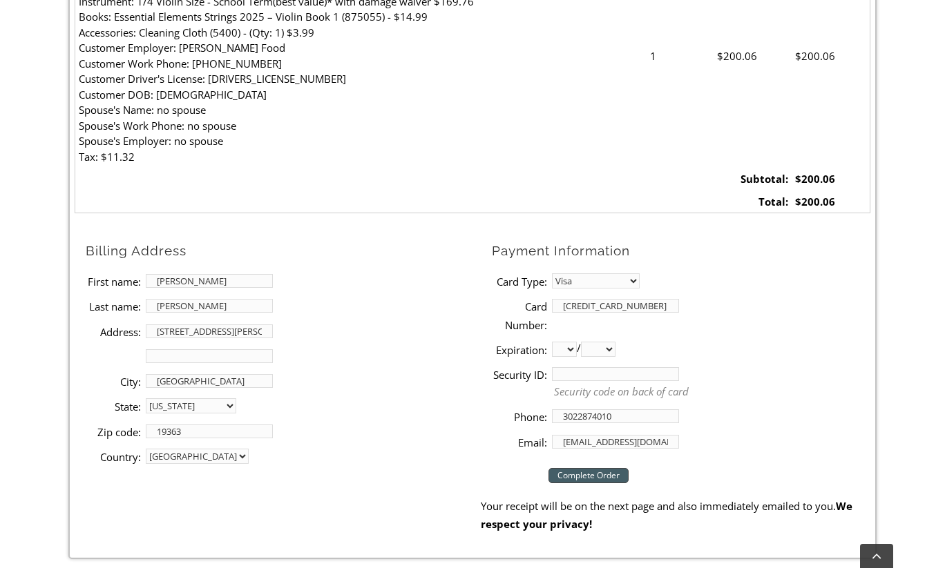
click at [677, 269] on li "Card Type: MasterCard Visa American Express Discover" at bounding box center [681, 281] width 378 height 25
click at [572, 347] on select "01 02 03 04 05 06 07 08 09 10 11 12" at bounding box center [564, 349] width 25 height 15
select select "09"
click at [552, 342] on select "01 02 03 04 05 06 07 08 09 10 11 12" at bounding box center [564, 349] width 25 height 15
click at [609, 354] on select "2025 2026 2027 2028 2029 2030 2031 2032 2033 2034 2035 2036 2037" at bounding box center [598, 349] width 35 height 15
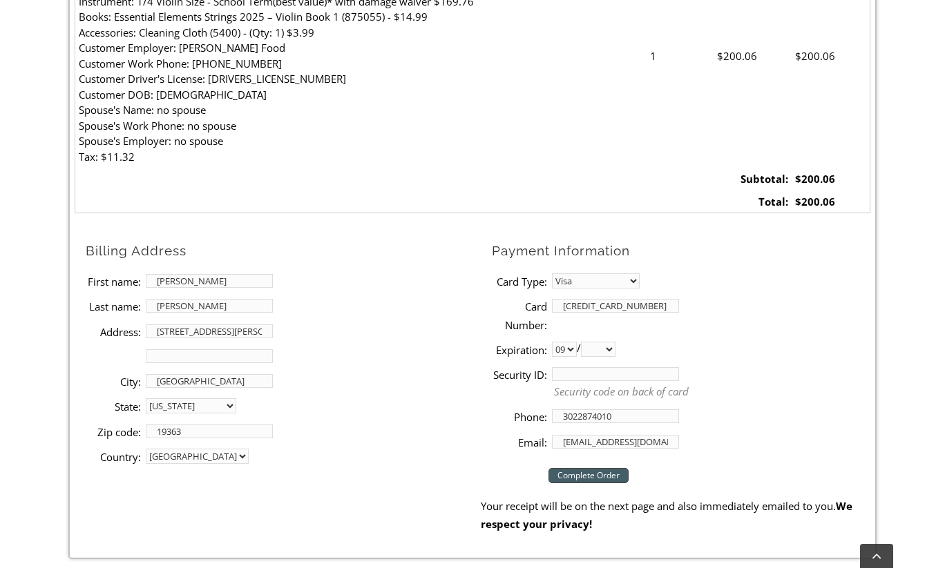
select select "2029"
click at [586, 342] on select "2025 2026 2027 2028 2029 2030 2031 2032 2033 2034 2035 2036 2037" at bounding box center [598, 349] width 35 height 15
click at [624, 372] on input "Security ID:" at bounding box center [615, 374] width 127 height 14
type input "740"
click at [722, 414] on li "Phone: [PHONE_NUMBER]" at bounding box center [681, 416] width 378 height 25
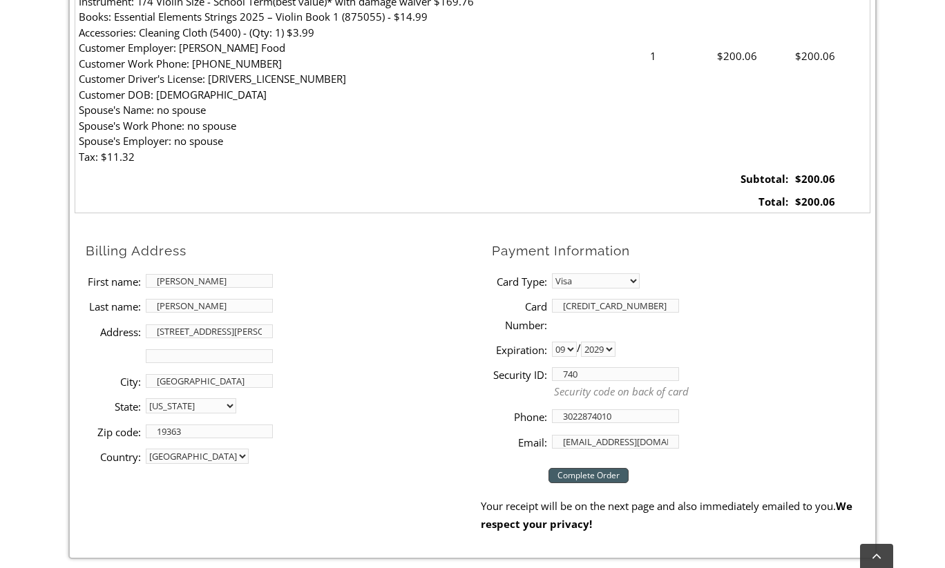
click at [608, 476] on input "Complete Order" at bounding box center [588, 475] width 80 height 15
